Goal: Transaction & Acquisition: Purchase product/service

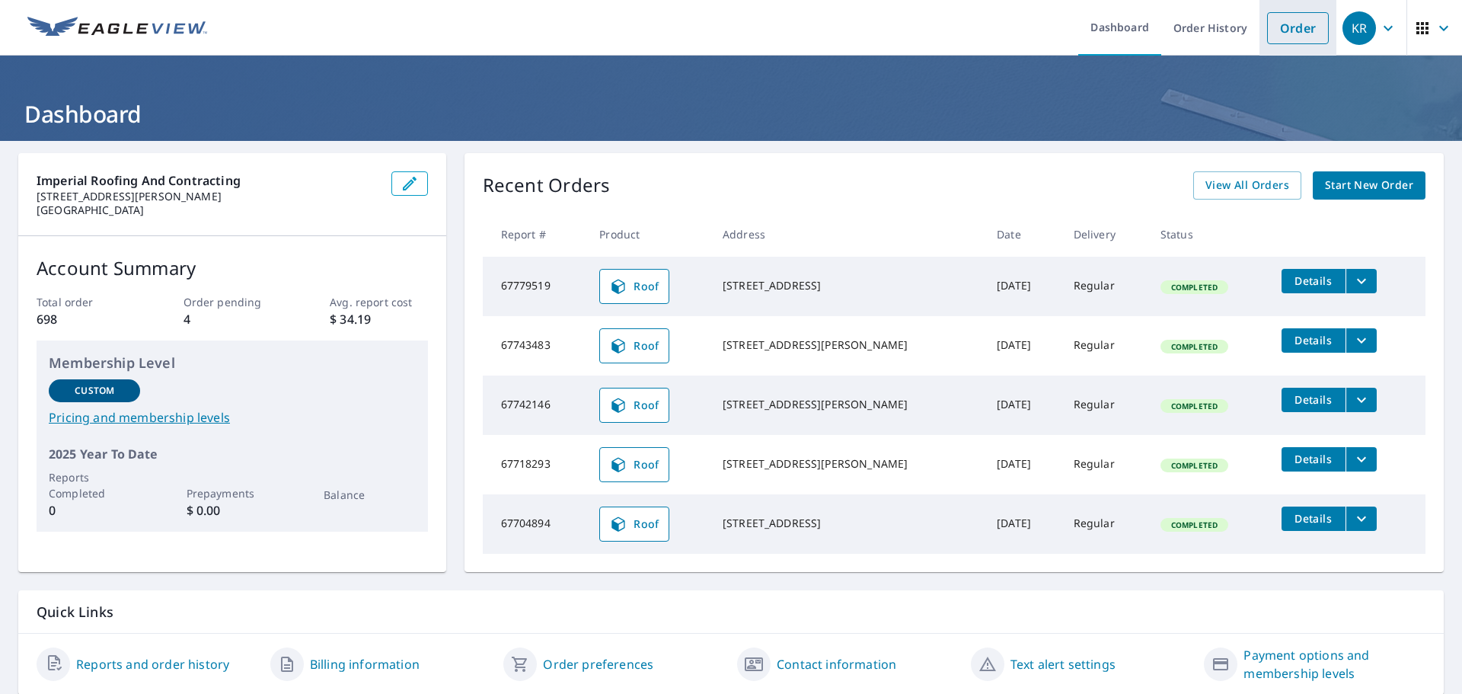
click at [1288, 34] on link "Order" at bounding box center [1298, 28] width 62 height 32
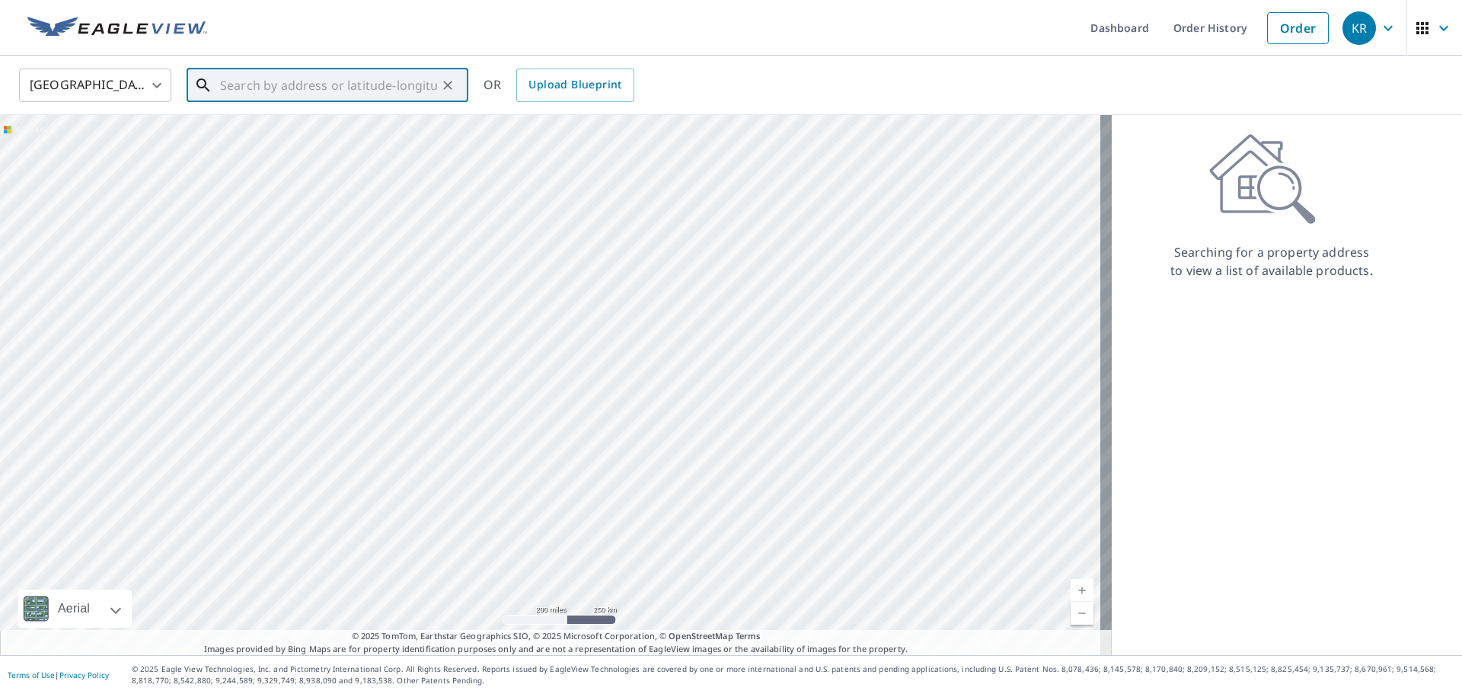
click at [221, 85] on input "text" at bounding box center [328, 85] width 217 height 43
paste input "[STREET_ADDRESS]"
click at [286, 137] on span "[STREET_ADDRESS]" at bounding box center [336, 129] width 239 height 18
type input "[STREET_ADDRESS][PERSON_NAME]"
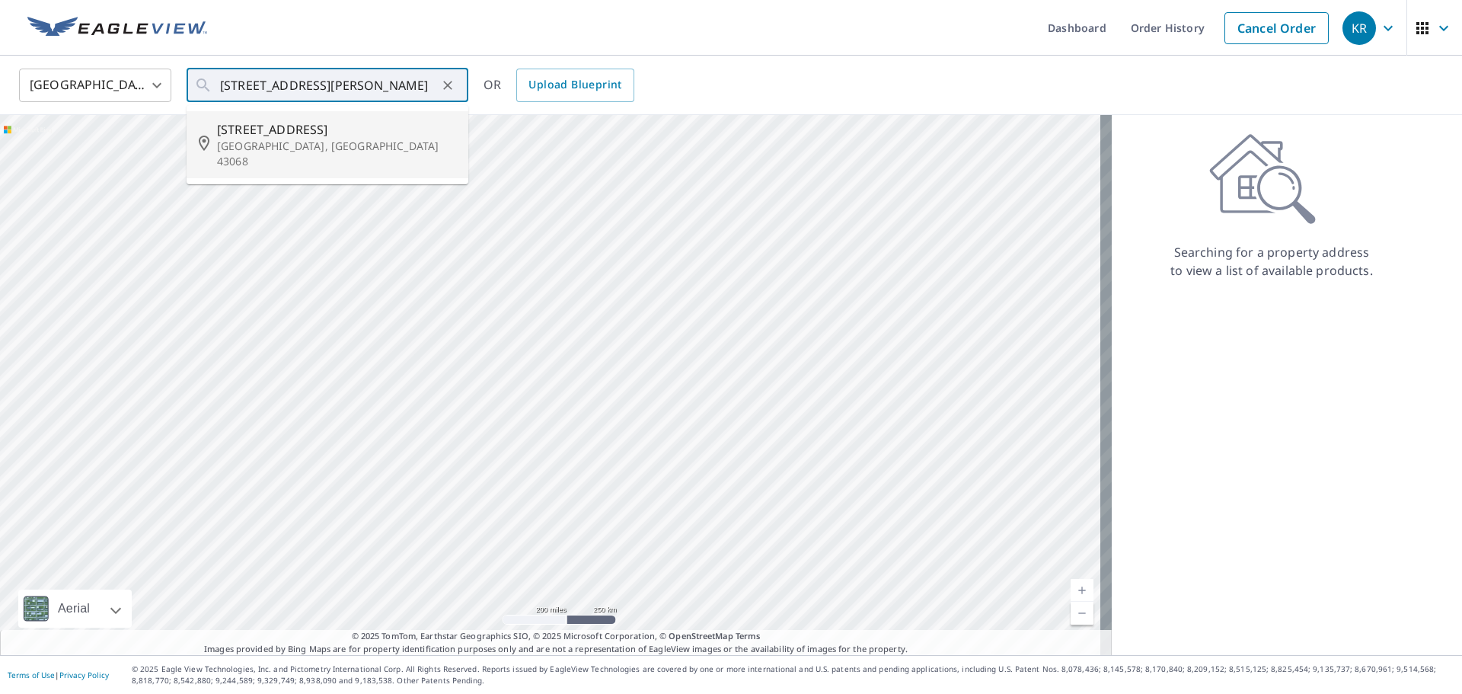
scroll to position [0, 0]
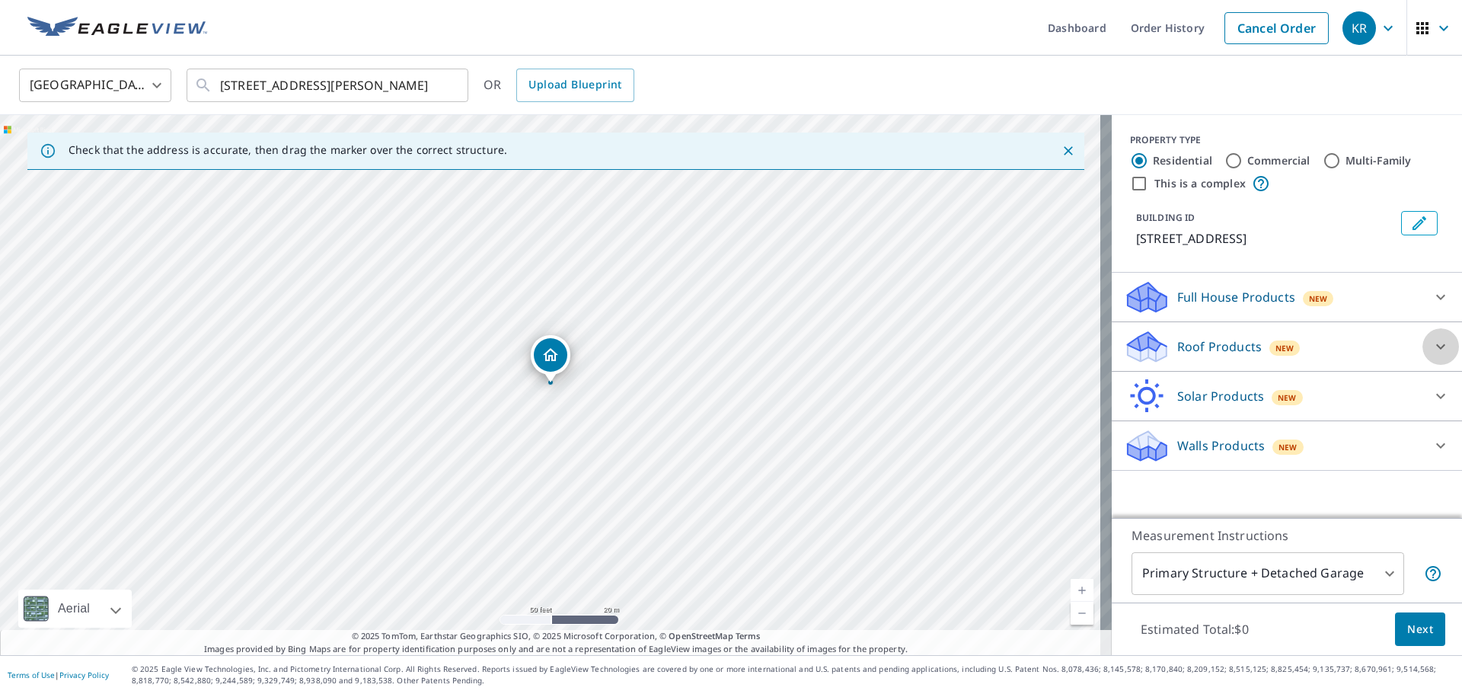
click at [1432, 356] on icon at bounding box center [1441, 346] width 18 height 18
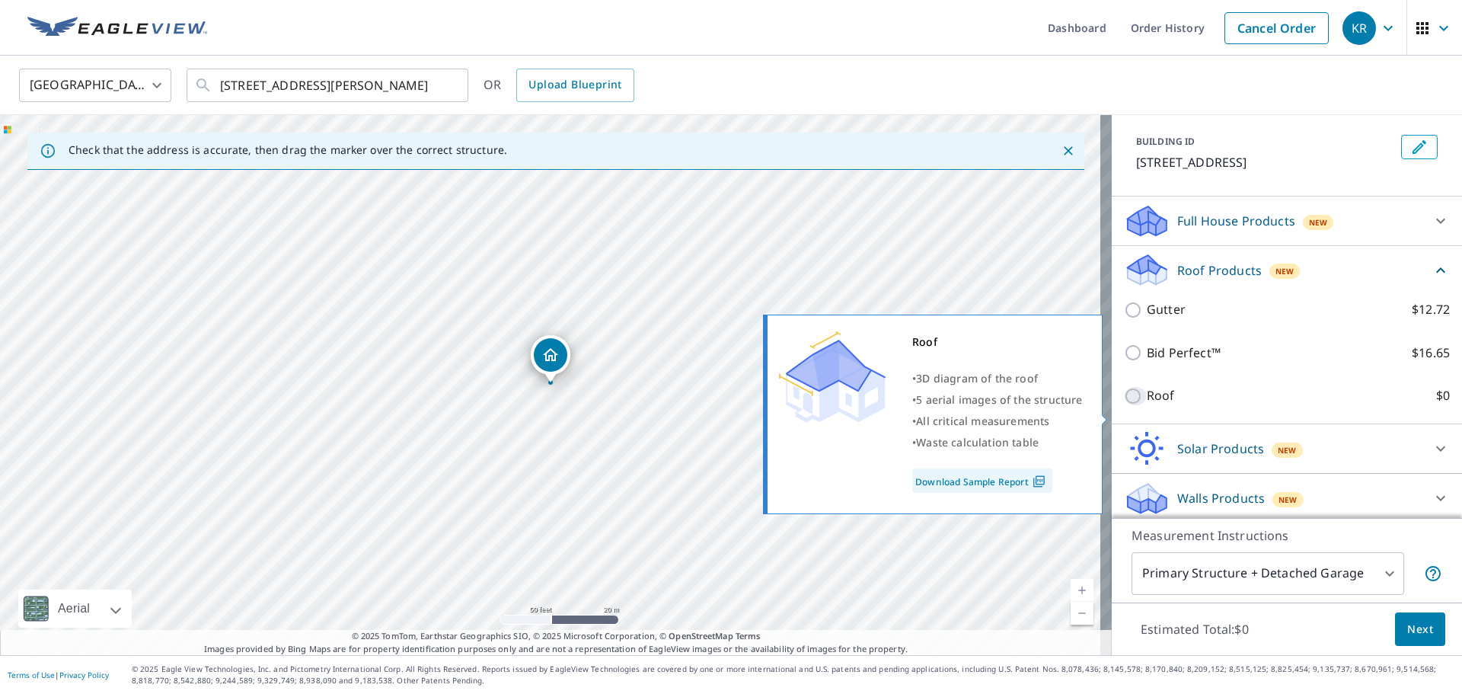
click at [1124, 405] on input "Roof $0" at bounding box center [1135, 396] width 23 height 18
checkbox input "true"
type input "3"
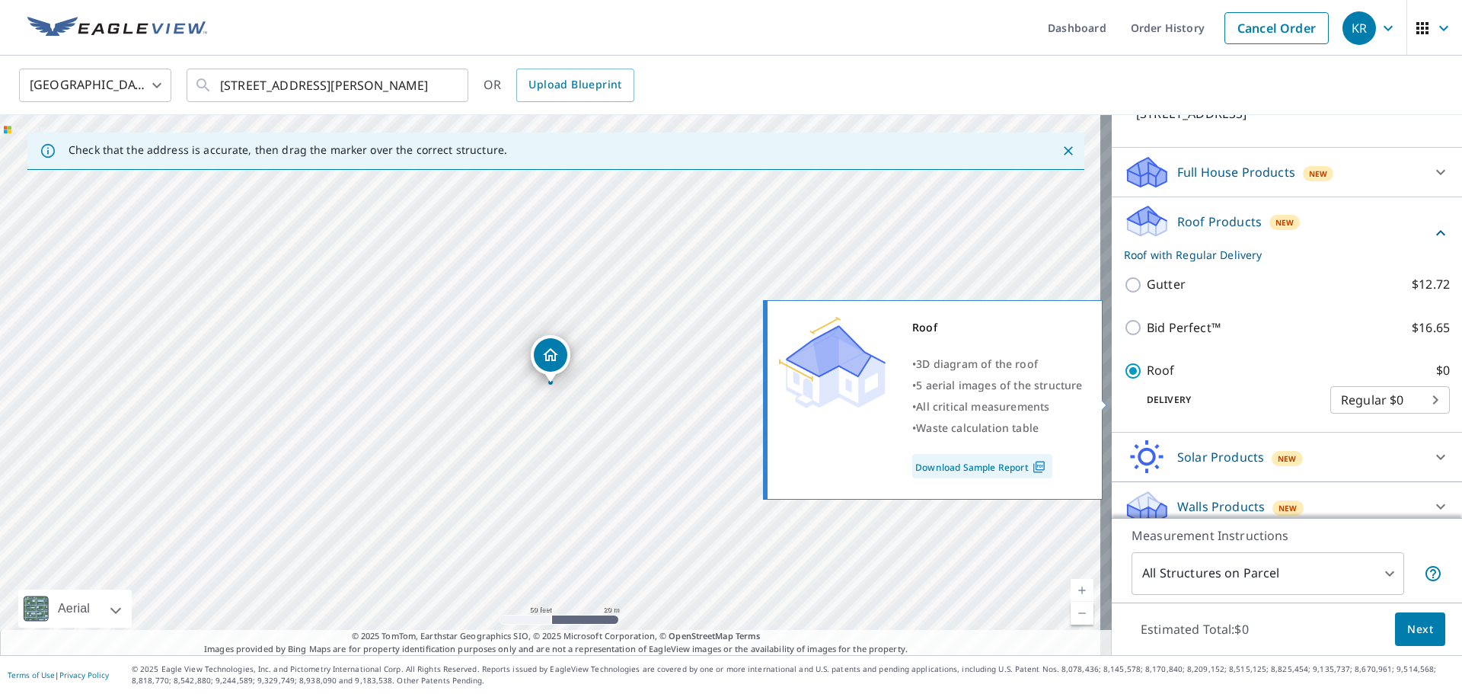
scroll to position [116, 0]
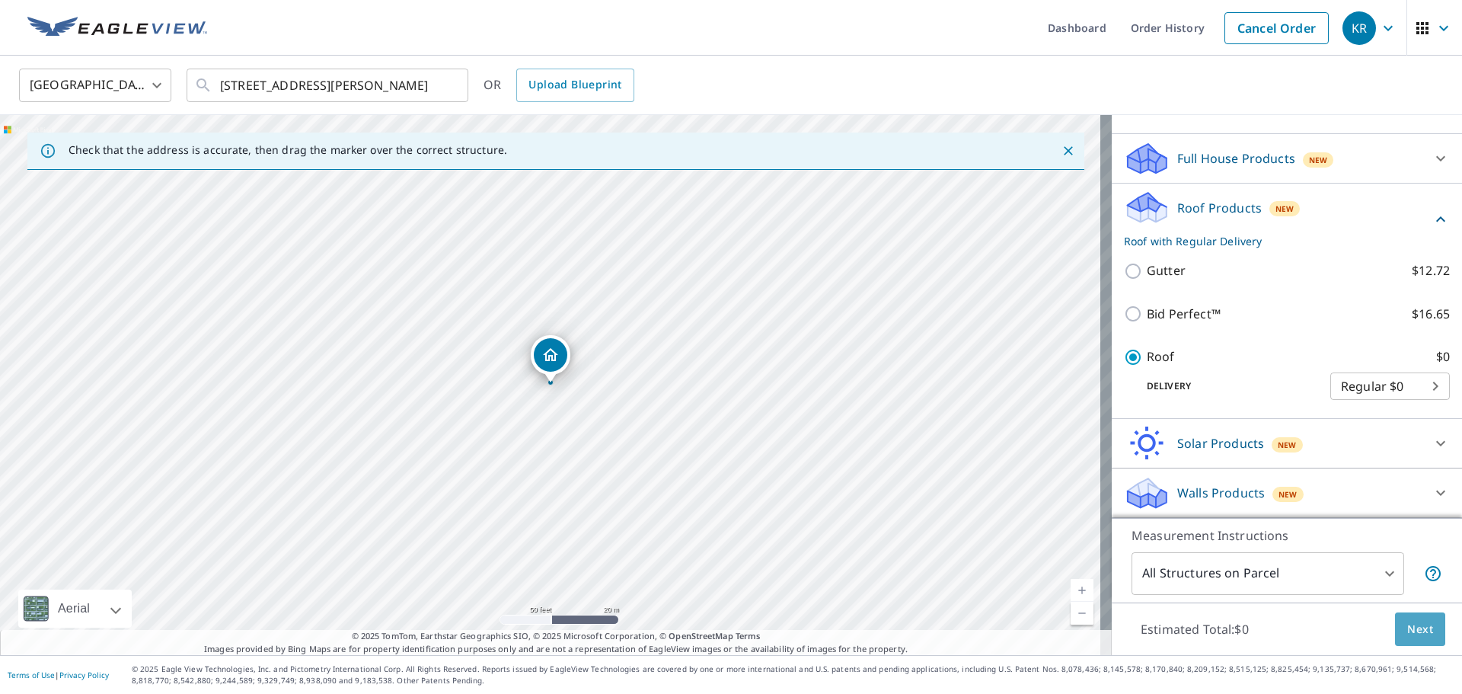
click at [1413, 624] on span "Next" at bounding box center [1420, 629] width 26 height 19
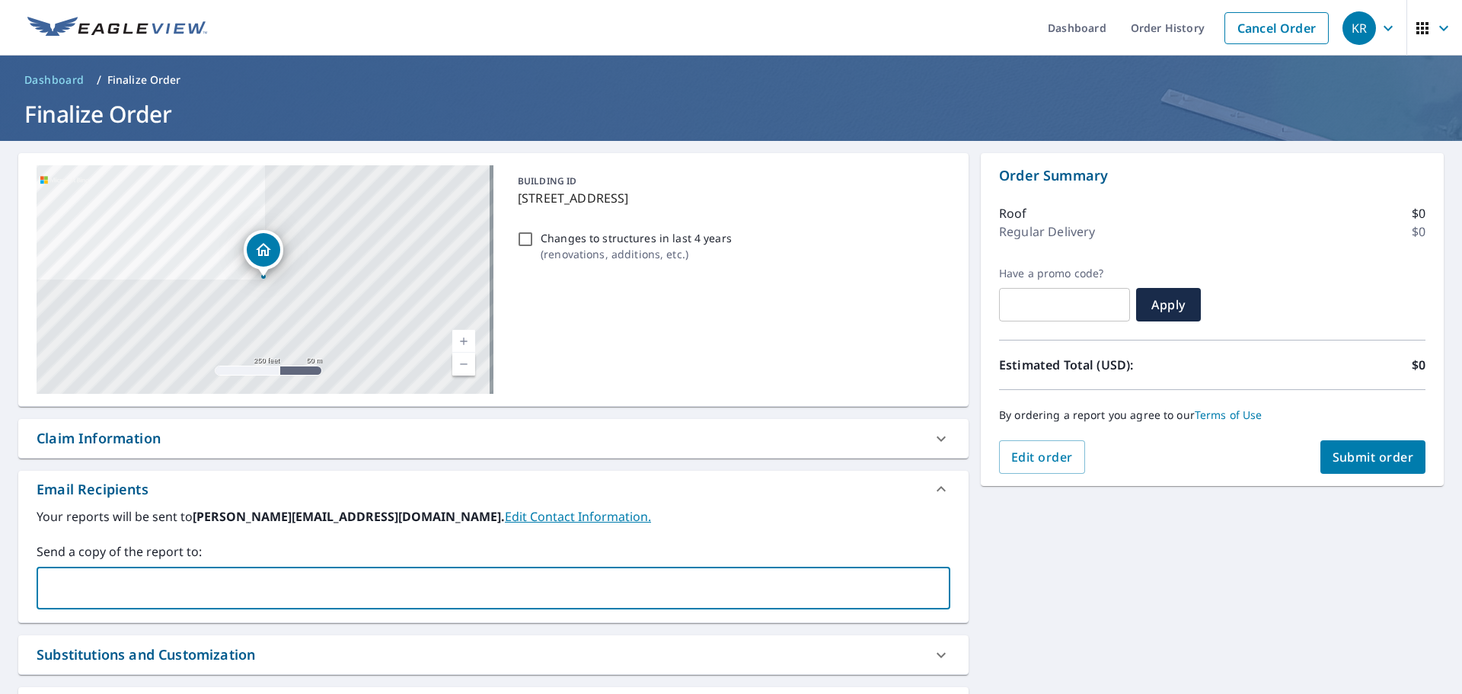
click at [187, 585] on input "text" at bounding box center [481, 587] width 877 height 29
type input "[EMAIL_ADDRESS][DOMAIN_NAME]"
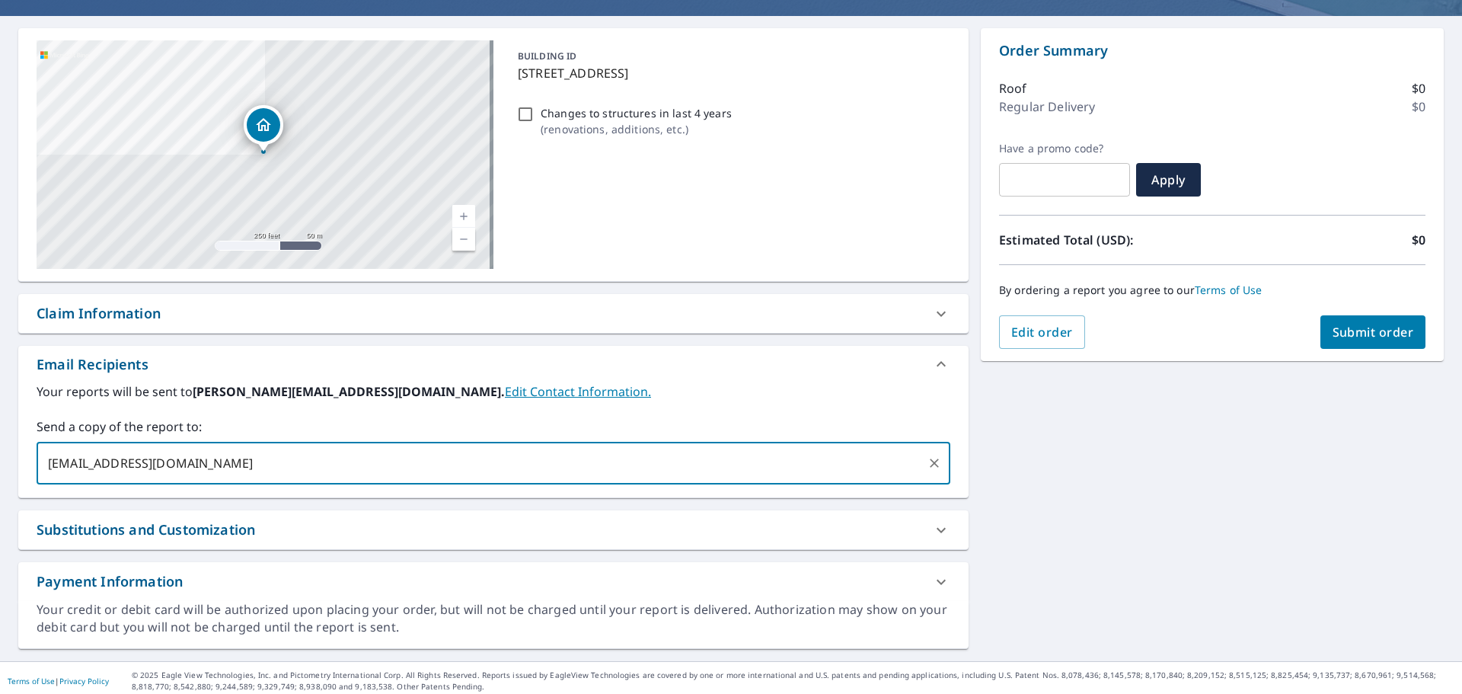
scroll to position [131, 0]
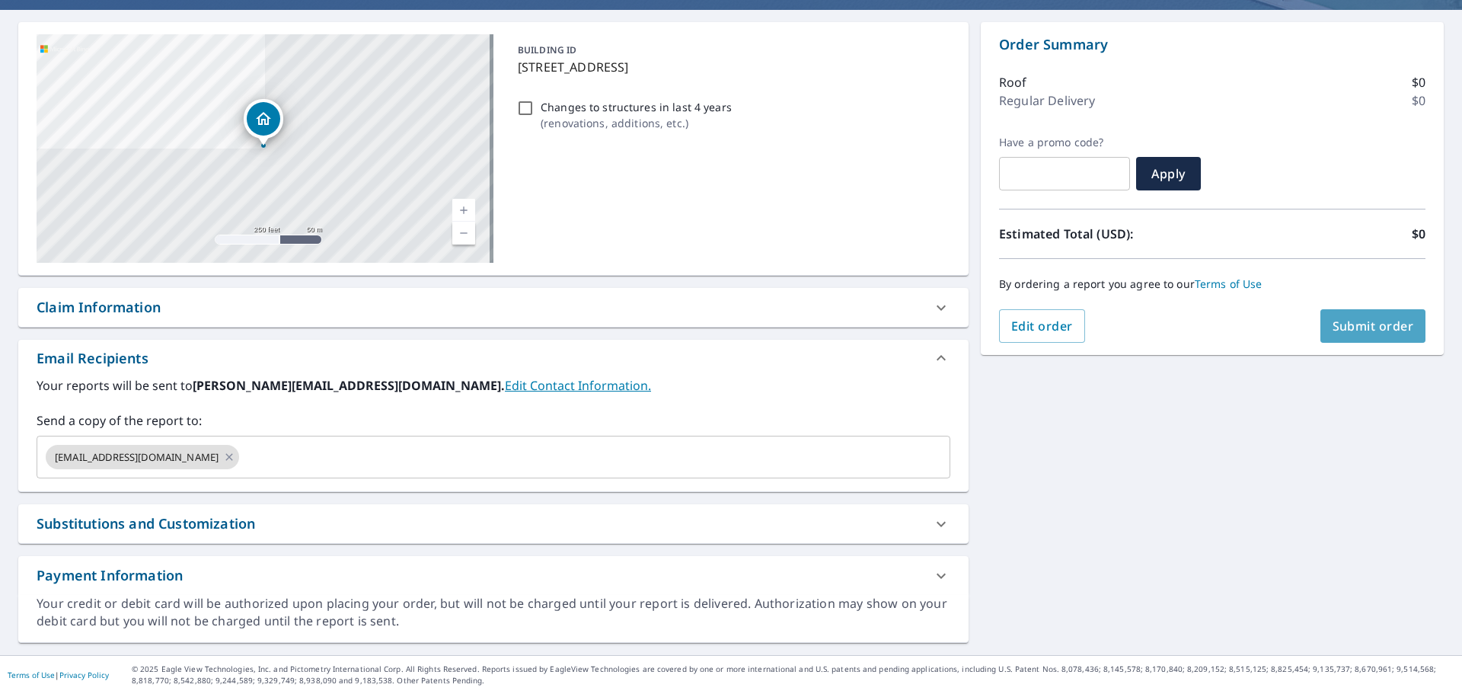
click at [1338, 330] on span "Submit order" at bounding box center [1373, 326] width 81 height 17
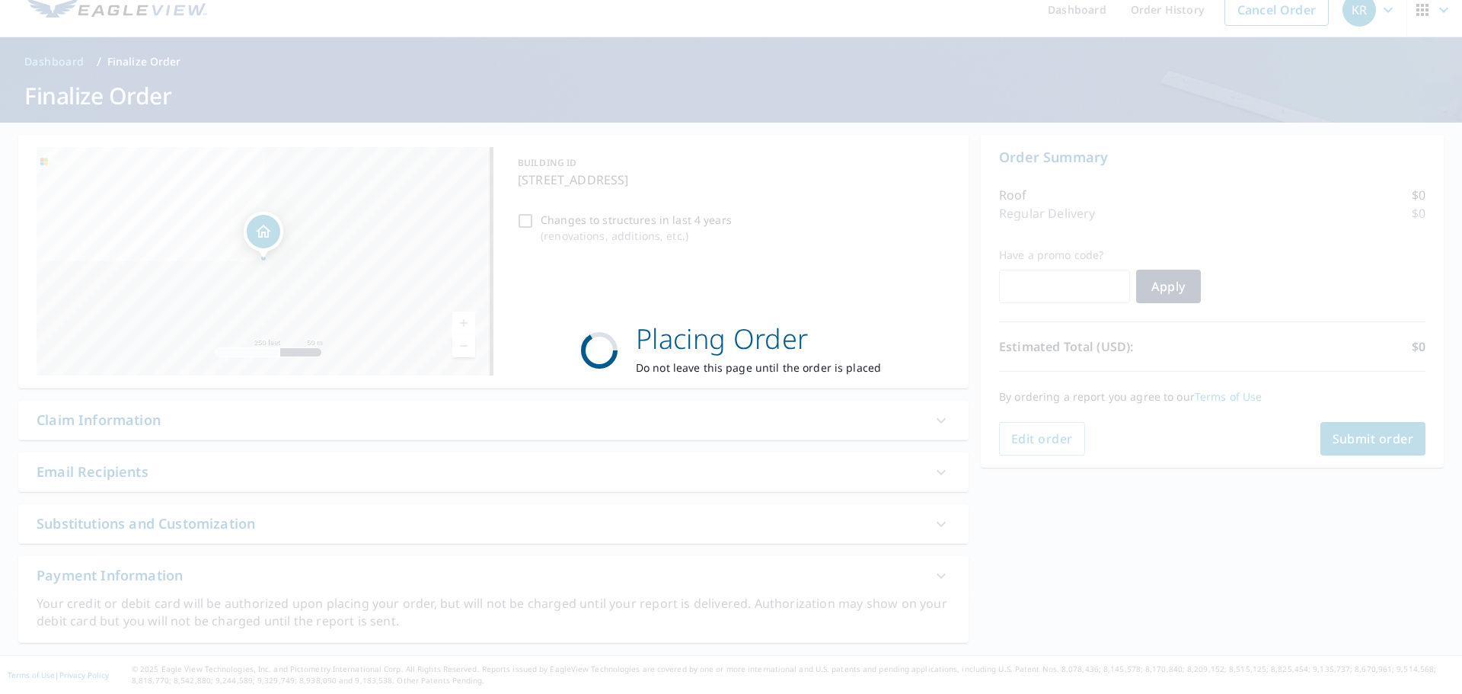
scroll to position [18, 0]
